Goal: Task Accomplishment & Management: Manage account settings

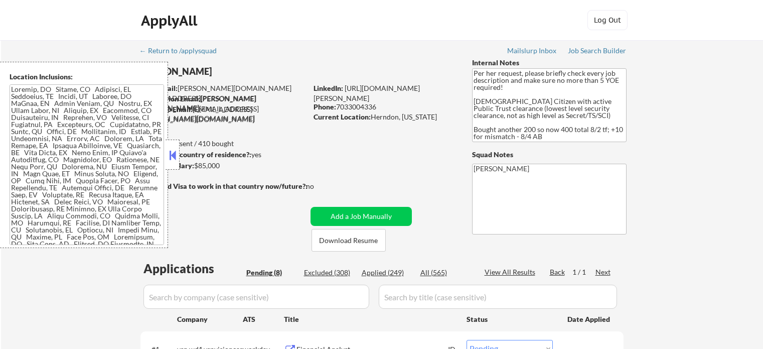
select select ""pending""
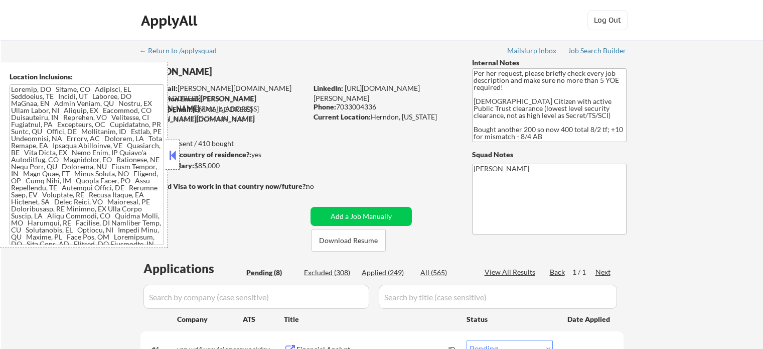
select select ""pending""
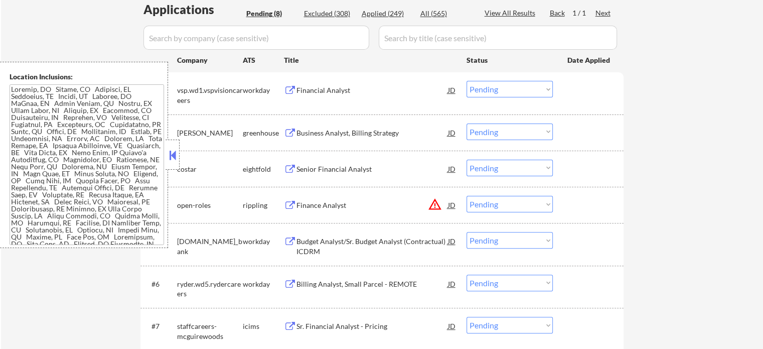
scroll to position [201, 0]
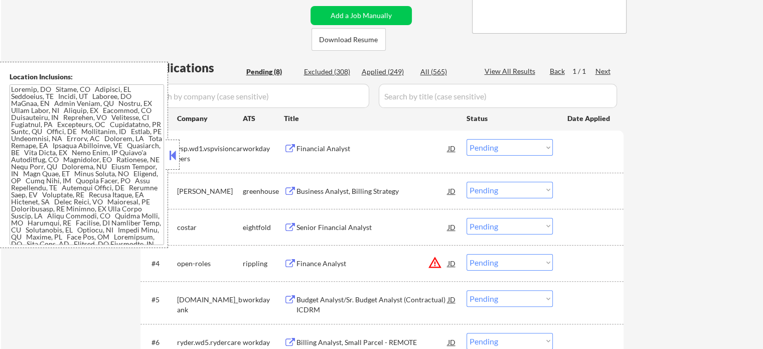
click at [344, 145] on div "Financial Analyst" at bounding box center [373, 149] width 152 height 10
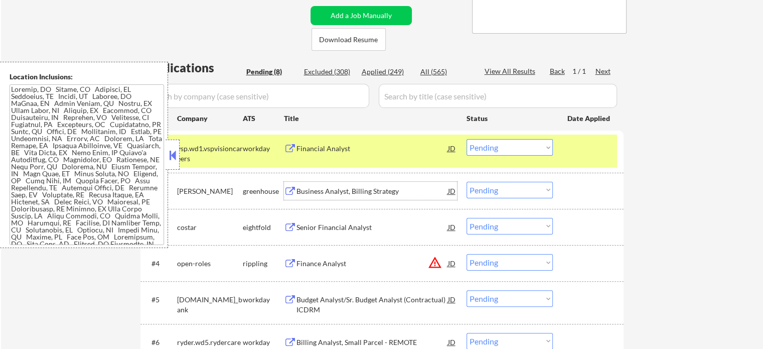
click at [372, 189] on div "Business Analyst, Billing Strategy" at bounding box center [373, 191] width 152 height 10
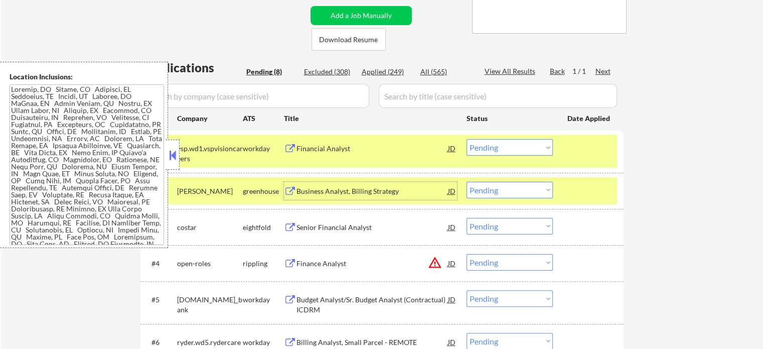
click at [494, 146] on select "Choose an option... Pending Applied Excluded (Questions) Excluded (Expired) Exc…" at bounding box center [510, 147] width 86 height 17
click at [467, 139] on select "Choose an option... Pending Applied Excluded (Questions) Excluded (Expired) Exc…" at bounding box center [510, 147] width 86 height 17
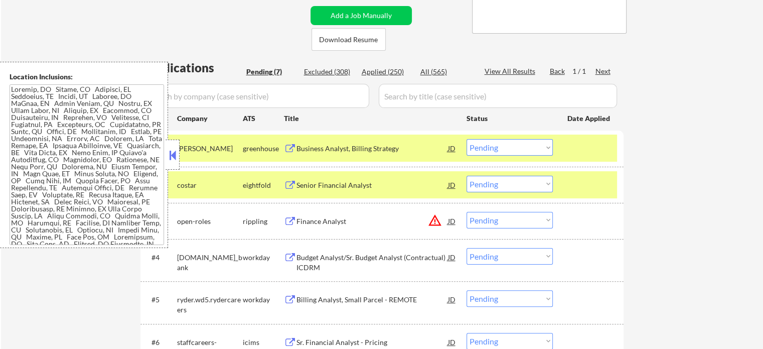
click at [367, 181] on div "Senior Financial Analyst" at bounding box center [373, 185] width 152 height 10
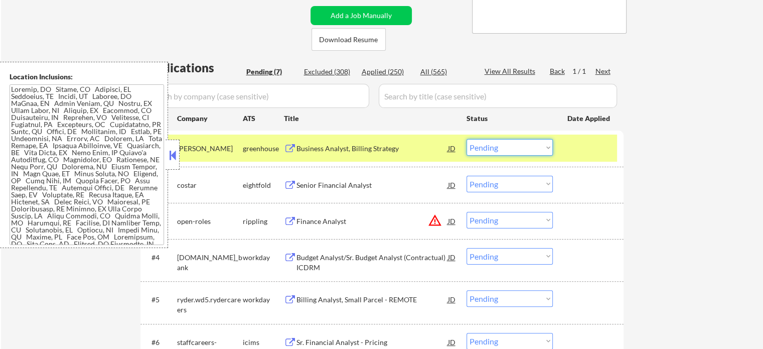
drag, startPoint x: 506, startPoint y: 144, endPoint x: 506, endPoint y: 154, distance: 10.0
click at [506, 144] on select "Choose an option... Pending Applied Excluded (Questions) Excluded (Expired) Exc…" at bounding box center [510, 147] width 86 height 17
click at [467, 139] on select "Choose an option... Pending Applied Excluded (Questions) Excluded (Expired) Exc…" at bounding box center [510, 147] width 86 height 17
click at [393, 220] on div "Finance Analyst" at bounding box center [373, 221] width 152 height 10
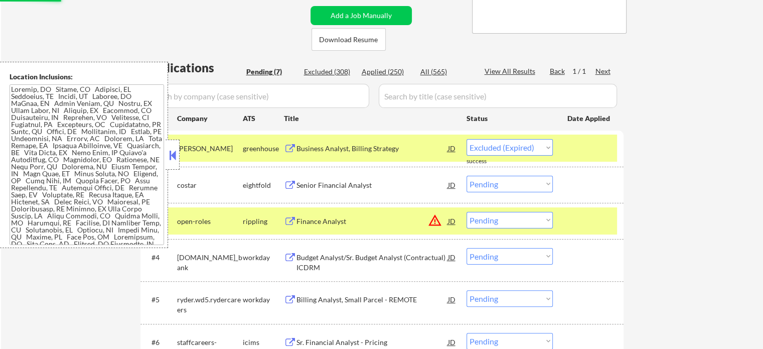
select select ""pending""
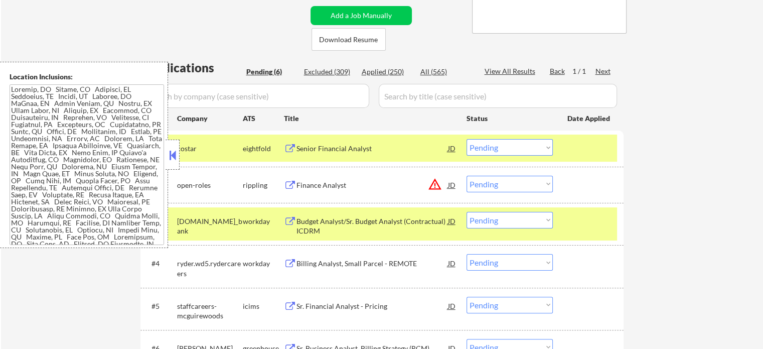
click at [456, 184] on div "JD" at bounding box center [452, 185] width 10 height 18
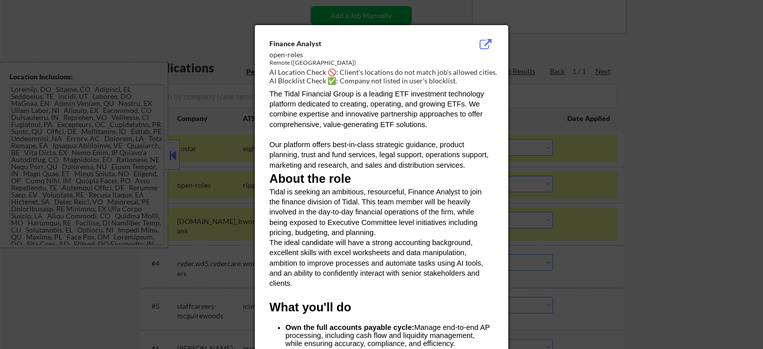
click at [703, 112] on div at bounding box center [381, 174] width 763 height 349
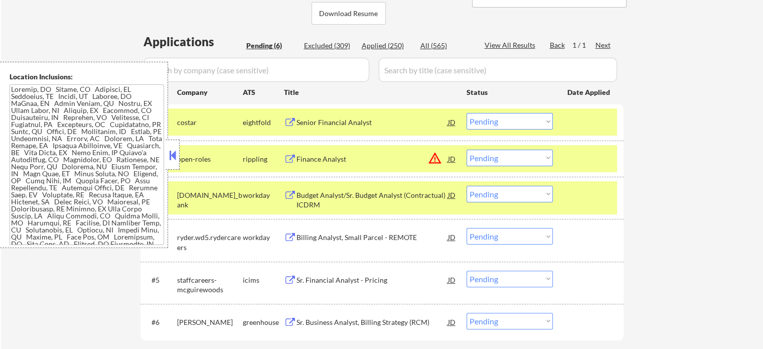
scroll to position [251, 0]
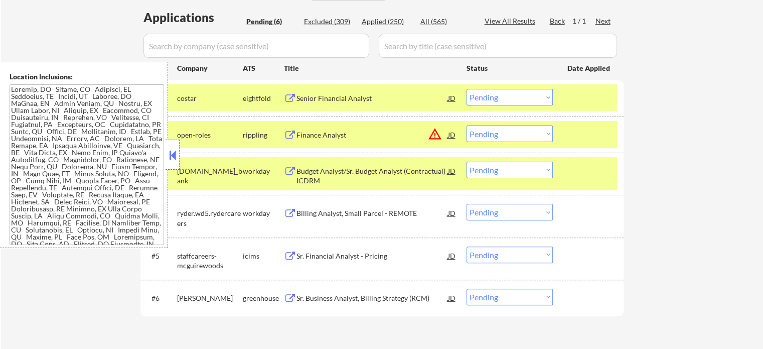
click at [498, 132] on select "Choose an option... Pending Applied Excluded (Questions) Excluded (Expired) Exc…" at bounding box center [510, 133] width 86 height 17
click at [491, 138] on select "Choose an option... Pending Applied Excluded (Questions) Excluded (Expired) Exc…" at bounding box center [510, 133] width 86 height 17
click at [467, 125] on select "Choose an option... Pending Applied Excluded (Questions) Excluded (Expired) Exc…" at bounding box center [510, 133] width 86 height 17
click at [406, 166] on div "Budget Analyst/Sr. Budget Analyst (Contractual) ICDRM" at bounding box center [373, 176] width 152 height 20
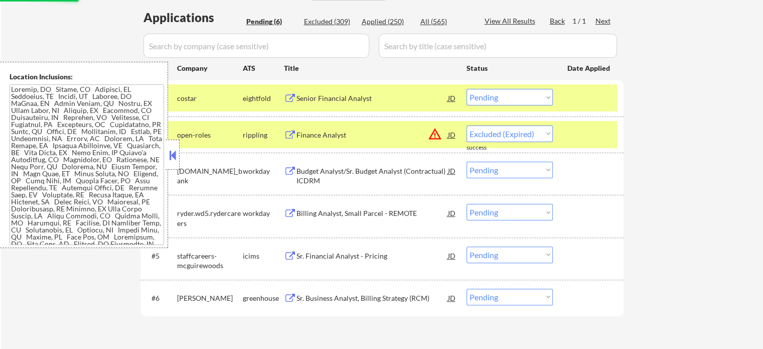
select select ""pending""
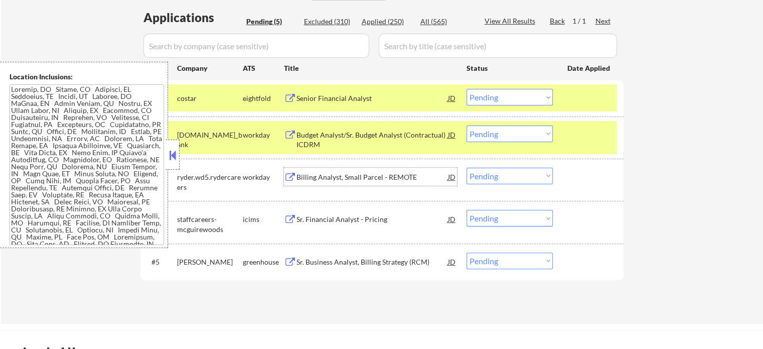
click at [504, 100] on select "Choose an option... Pending Applied Excluded (Questions) Excluded (Expired) Exc…" at bounding box center [510, 97] width 86 height 17
click at [467, 89] on select "Choose an option... Pending Applied Excluded (Questions) Excluded (Expired) Exc…" at bounding box center [510, 97] width 86 height 17
select select ""pending""
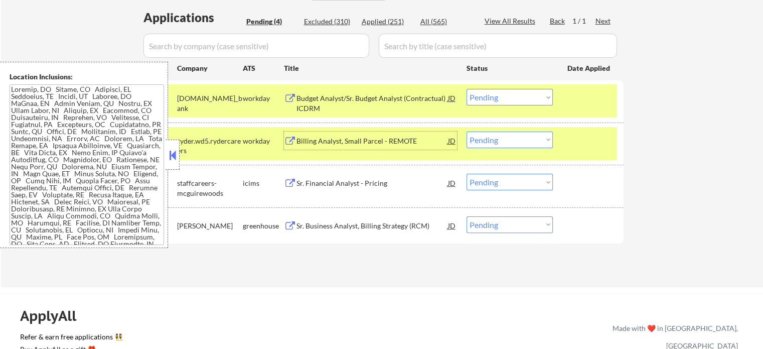
click at [394, 140] on div "Billing Analyst, Small Parcel - REMOTE" at bounding box center [373, 141] width 152 height 10
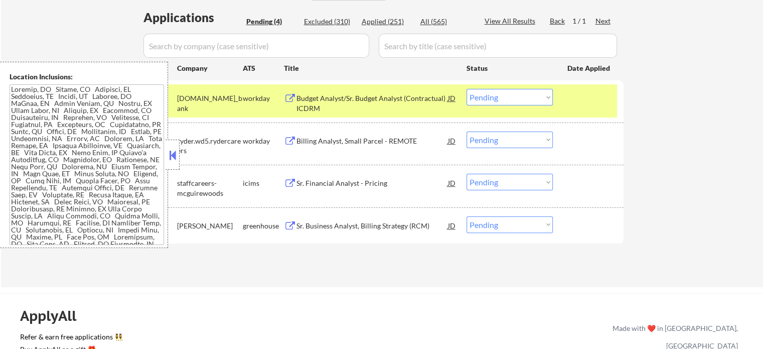
scroll to position [107, 0]
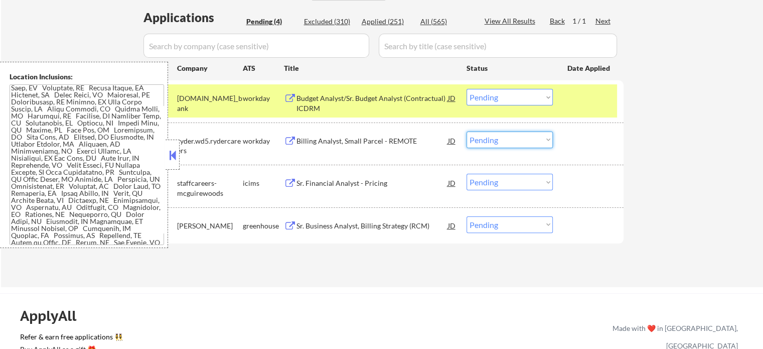
click at [493, 145] on select "Choose an option... Pending Applied Excluded (Questions) Excluded (Expired) Exc…" at bounding box center [510, 139] width 86 height 17
click at [467, 131] on select "Choose an option... Pending Applied Excluded (Questions) Excluded (Expired) Exc…" at bounding box center [510, 139] width 86 height 17
click at [389, 188] on div "Sr. Financial Analyst - Pricing" at bounding box center [373, 183] width 152 height 18
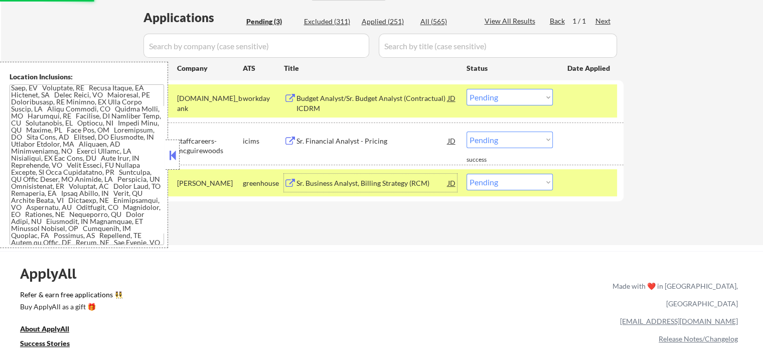
click at [409, 191] on div "Sr. Business Analyst, Billing Strategy (RCM)" at bounding box center [373, 183] width 152 height 18
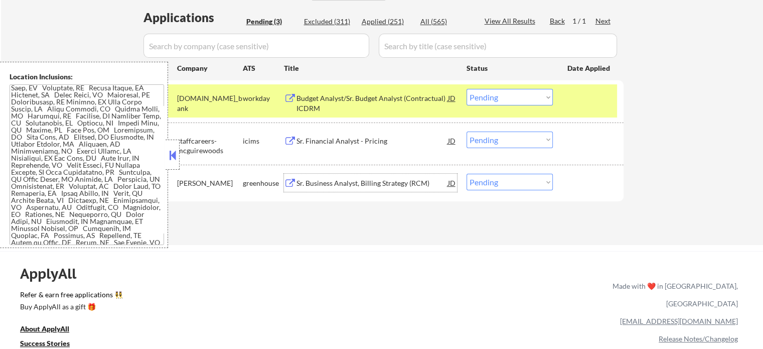
drag, startPoint x: 483, startPoint y: 130, endPoint x: 513, endPoint y: 163, distance: 44.7
click at [484, 130] on div "#2 staffcareers-mcguirewoods icims Sr. Financial Analyst - Pricing JD warning_a…" at bounding box center [381, 143] width 474 height 33
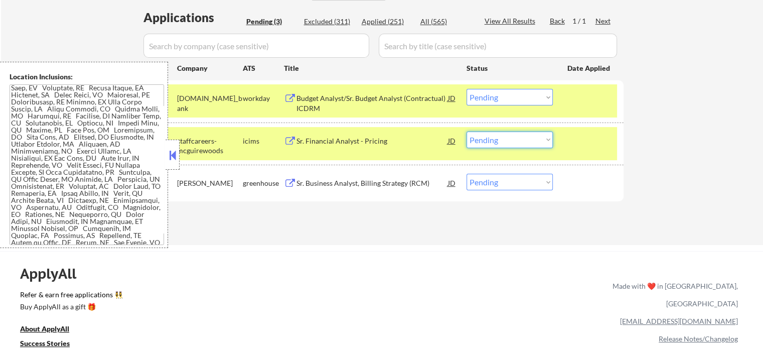
click at [499, 136] on select "Choose an option... Pending Applied Excluded (Questions) Excluded (Expired) Exc…" at bounding box center [510, 139] width 86 height 17
click at [467, 131] on select "Choose an option... Pending Applied Excluded (Questions) Excluded (Expired) Exc…" at bounding box center [510, 139] width 86 height 17
select select ""pending""
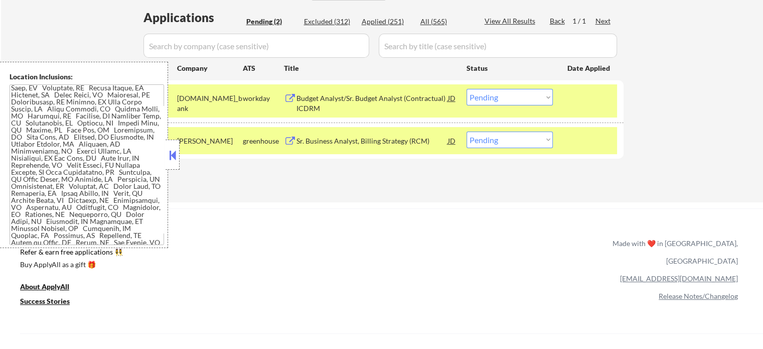
click at [488, 94] on select "Choose an option... Pending Applied Excluded (Questions) Excluded (Expired) Exc…" at bounding box center [510, 97] width 86 height 17
click at [467, 89] on select "Choose an option... Pending Applied Excluded (Questions) Excluded (Expired) Exc…" at bounding box center [510, 97] width 86 height 17
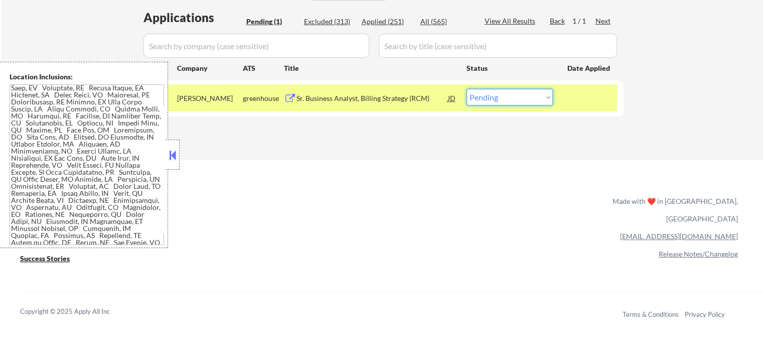
drag, startPoint x: 506, startPoint y: 95, endPoint x: 506, endPoint y: 102, distance: 7.5
click at [506, 96] on select "Choose an option... Pending Applied Excluded (Questions) Excluded (Expired) Exc…" at bounding box center [510, 97] width 86 height 17
select select ""excluded__expired_""
click at [467, 89] on select "Choose an option... Pending Applied Excluded (Questions) Excluded (Expired) Exc…" at bounding box center [510, 97] width 86 height 17
drag, startPoint x: 471, startPoint y: 162, endPoint x: 462, endPoint y: 147, distance: 17.6
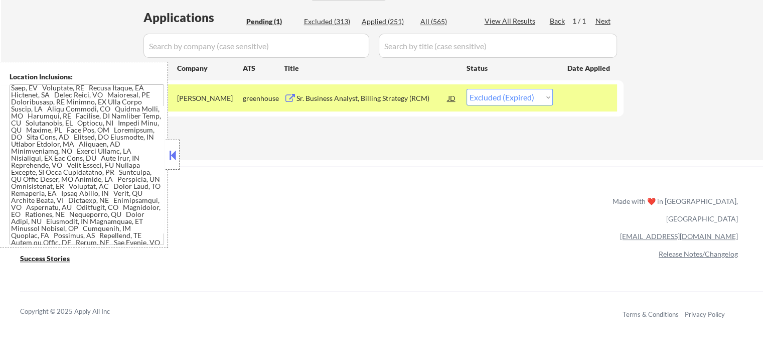
click at [470, 162] on div "← Return to /applysquad Mailslurp Inbox Job Search Builder [PERSON_NAME] User E…" at bounding box center [381, 212] width 763 height 926
